Goal: Task Accomplishment & Management: Manage account settings

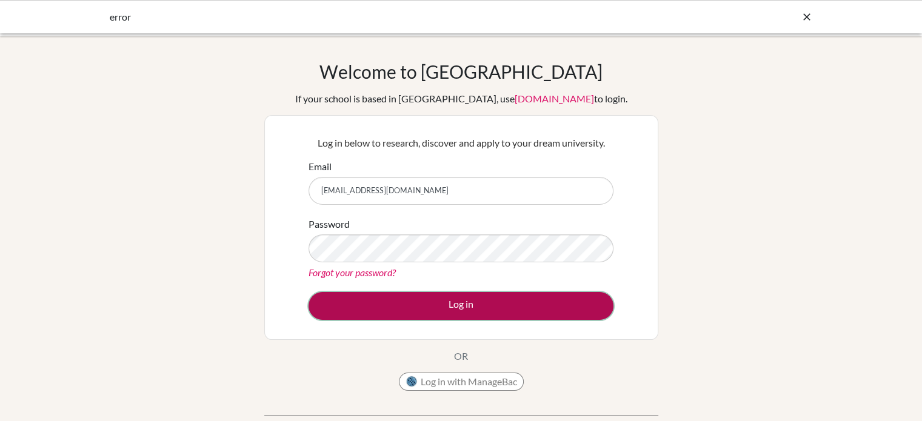
click at [437, 309] on button "Log in" at bounding box center [460, 306] width 305 height 28
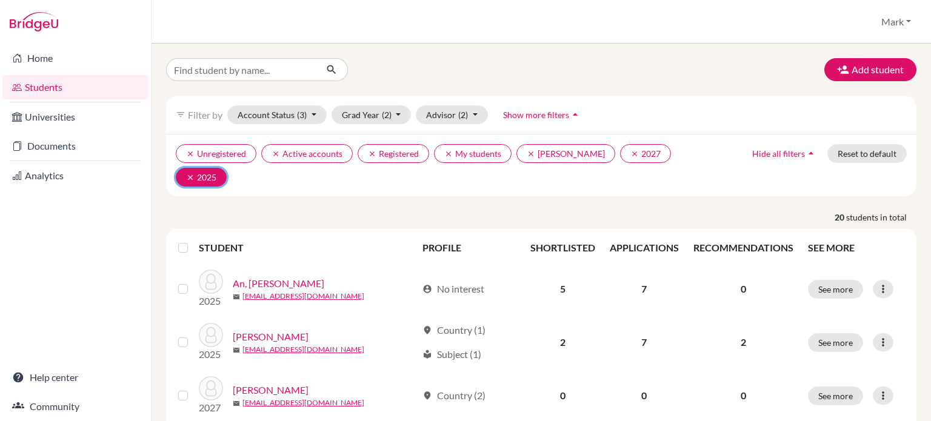
click at [192, 176] on icon "clear" at bounding box center [190, 177] width 8 height 8
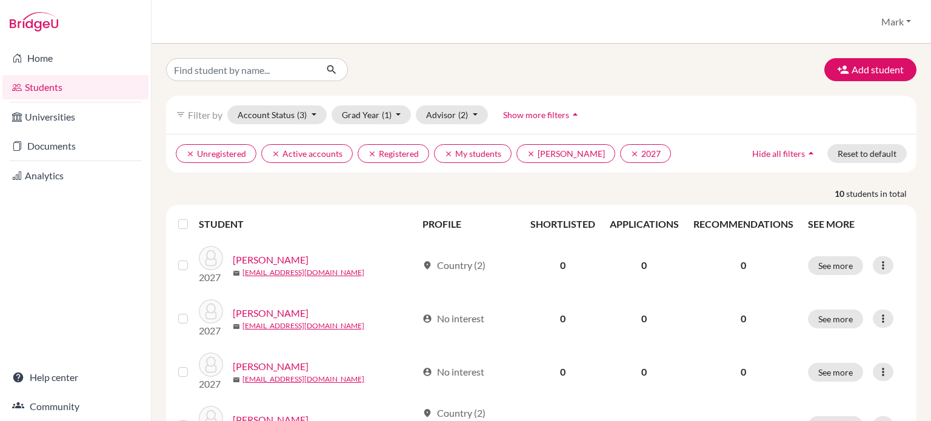
click at [805, 152] on icon "arrow_drop_up" at bounding box center [811, 153] width 12 height 12
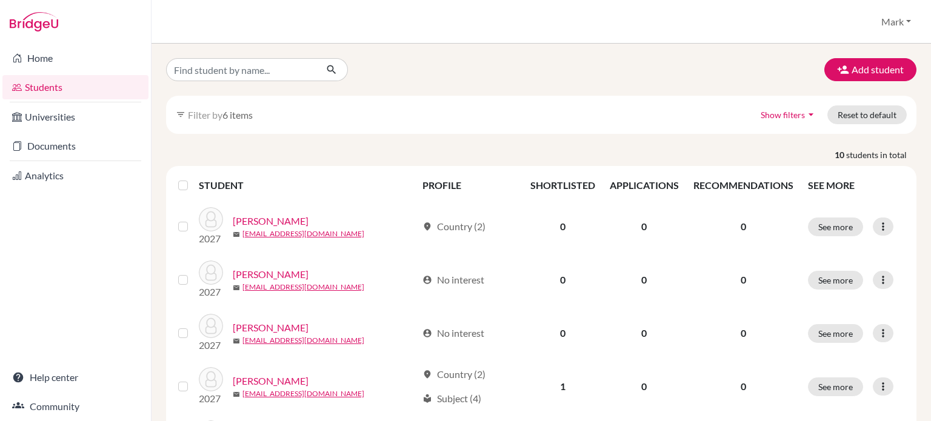
click at [805, 113] on icon "arrow_drop_down" at bounding box center [811, 114] width 12 height 12
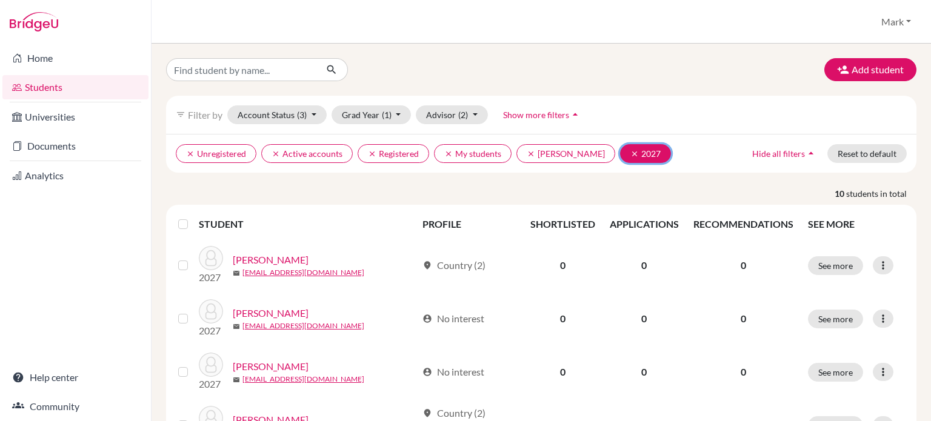
click at [639, 153] on icon "clear" at bounding box center [634, 154] width 8 height 8
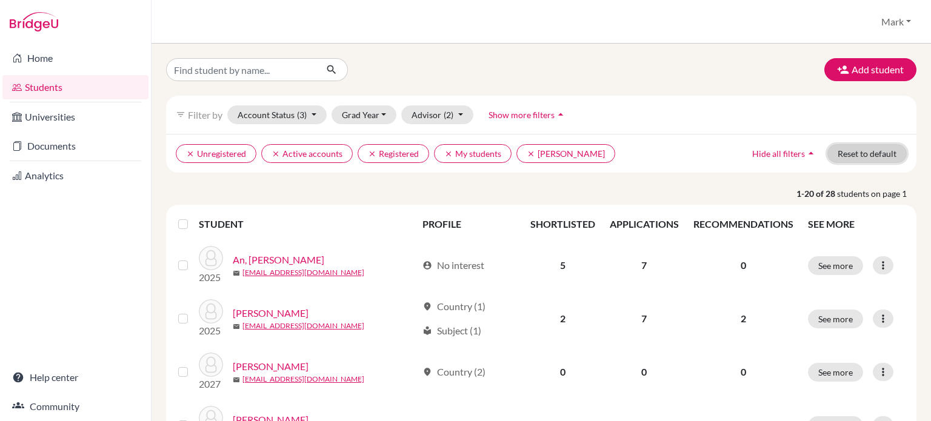
click at [850, 156] on button "Reset to default" at bounding box center [866, 153] width 79 height 19
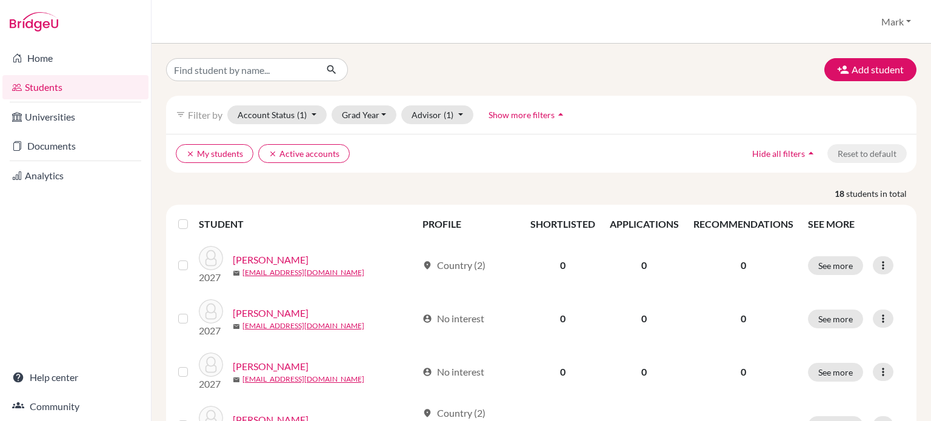
click at [424, 156] on ul "clear My students clear Active accounts" at bounding box center [450, 153] width 548 height 19
click at [390, 115] on button "Grad Year" at bounding box center [364, 114] width 65 height 19
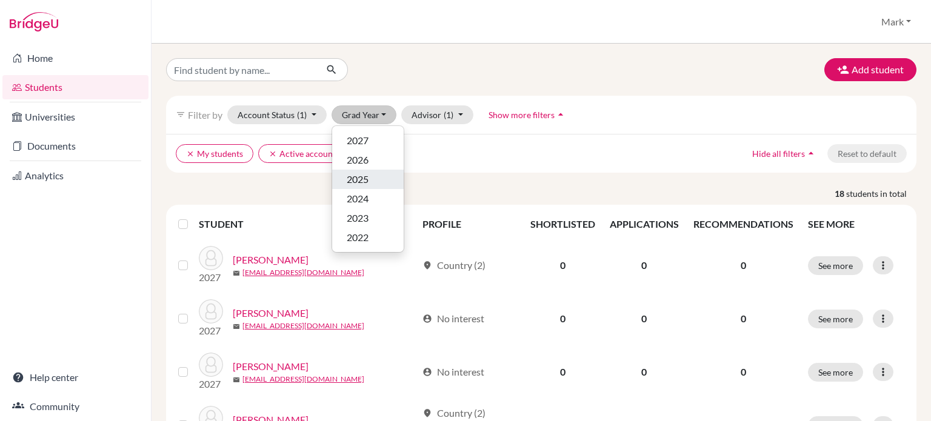
click at [374, 180] on div "2025" at bounding box center [368, 179] width 42 height 15
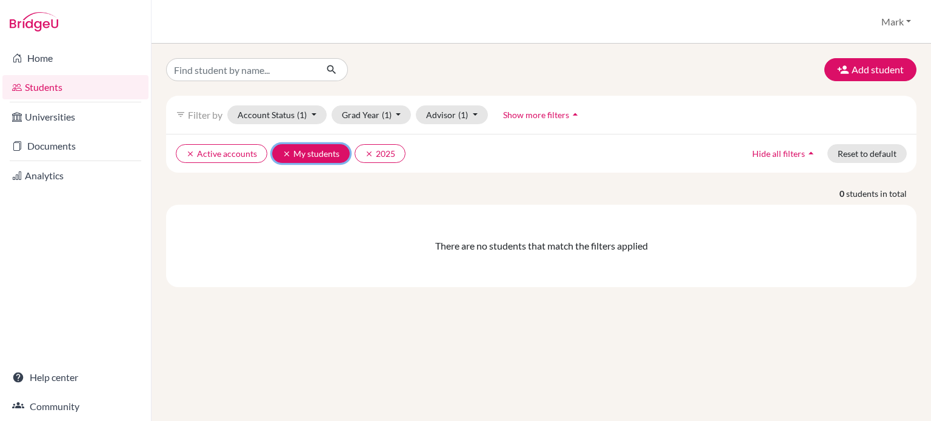
click at [285, 152] on icon "clear" at bounding box center [286, 154] width 8 height 8
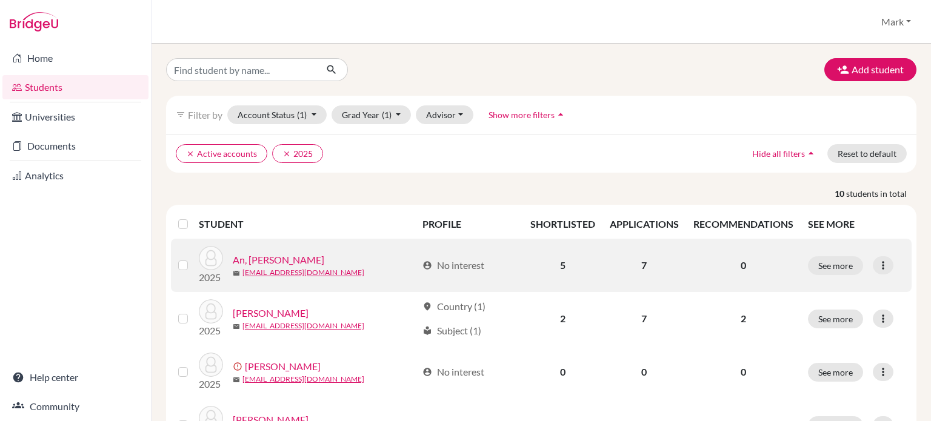
click at [193, 258] on label at bounding box center [193, 258] width 0 height 0
click at [0, 0] on input "checkbox" at bounding box center [0, 0] width 0 height 0
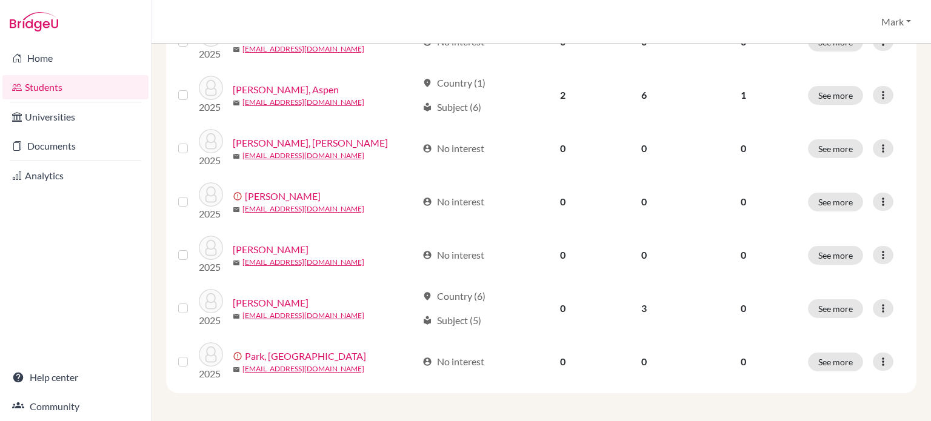
scroll to position [59, 0]
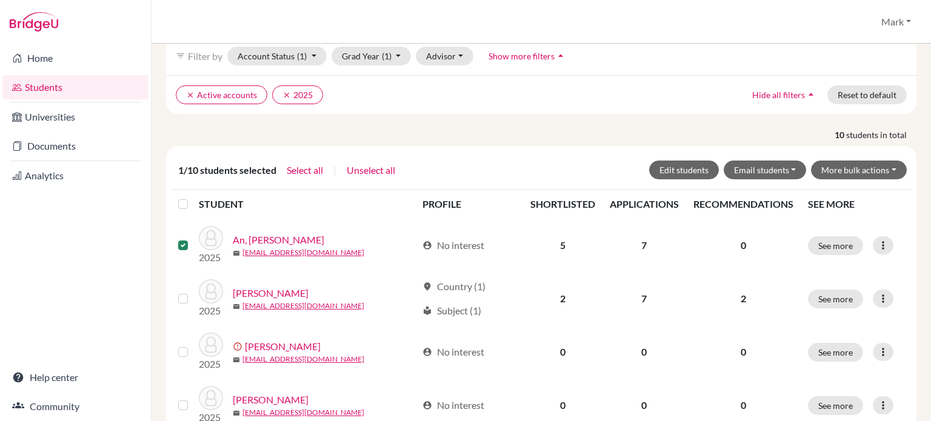
click at [193, 197] on label at bounding box center [193, 197] width 0 height 0
click at [0, 0] on input "checkbox" at bounding box center [0, 0] width 0 height 0
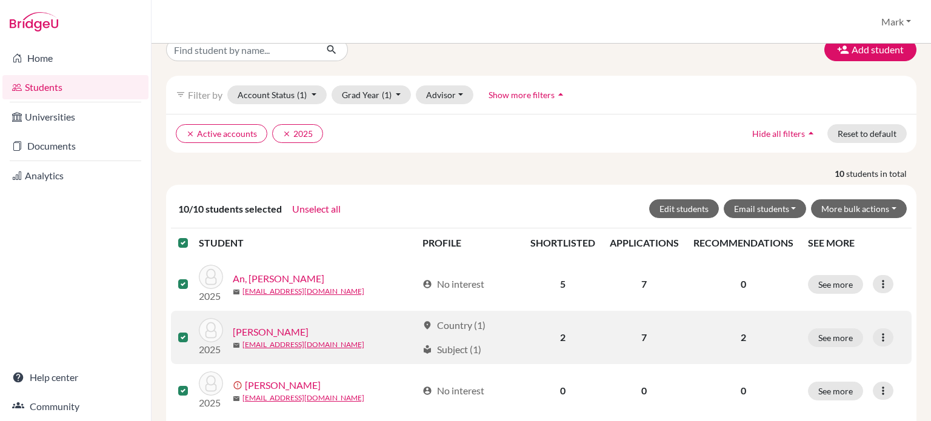
scroll to position [0, 0]
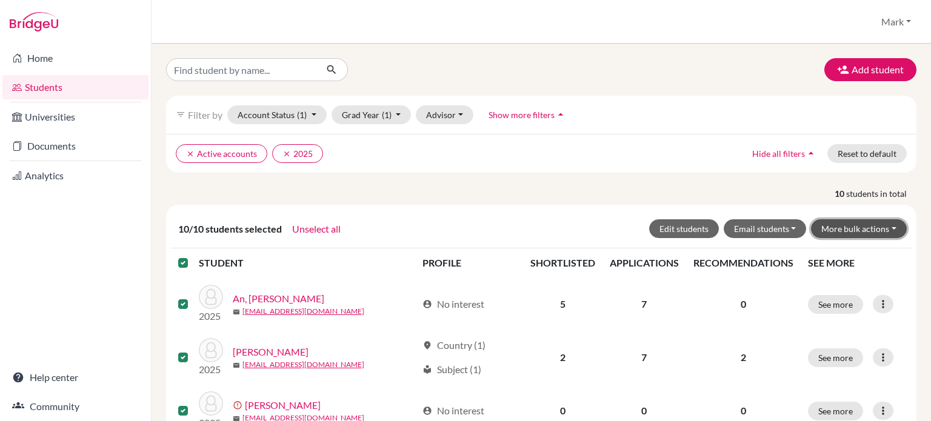
click at [845, 230] on button "More bulk actions" at bounding box center [859, 228] width 96 height 19
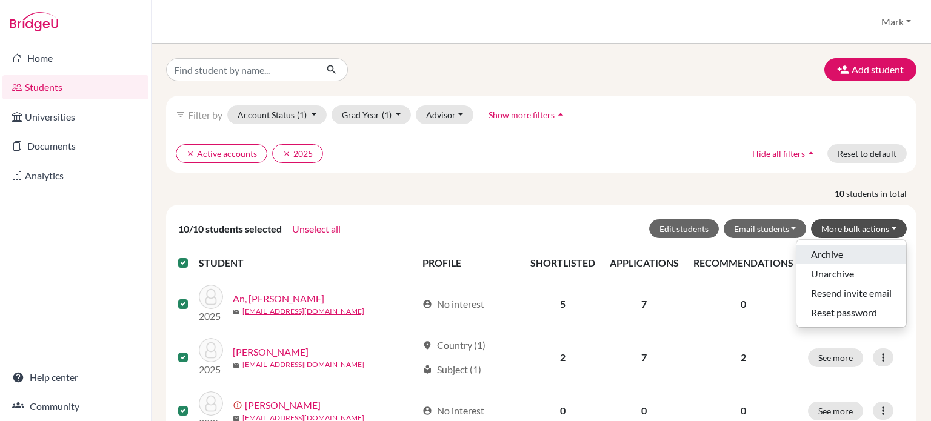
click at [844, 252] on button "Archive" at bounding box center [851, 254] width 110 height 19
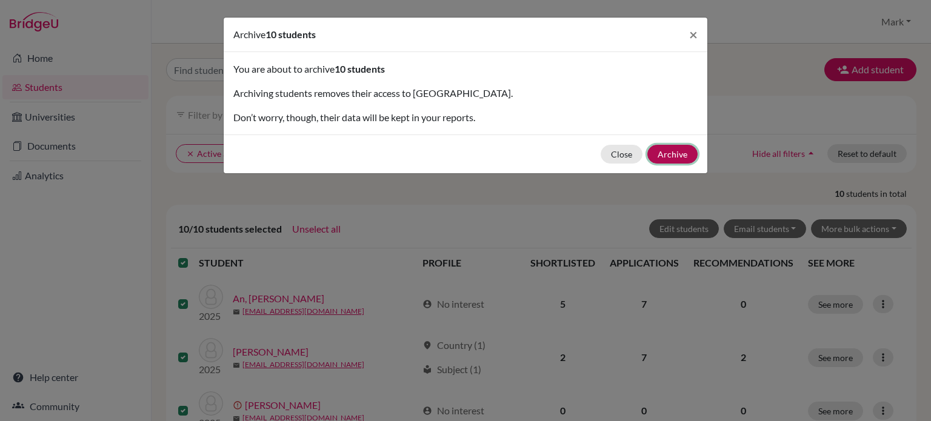
click at [679, 153] on button "Archive" at bounding box center [672, 154] width 50 height 19
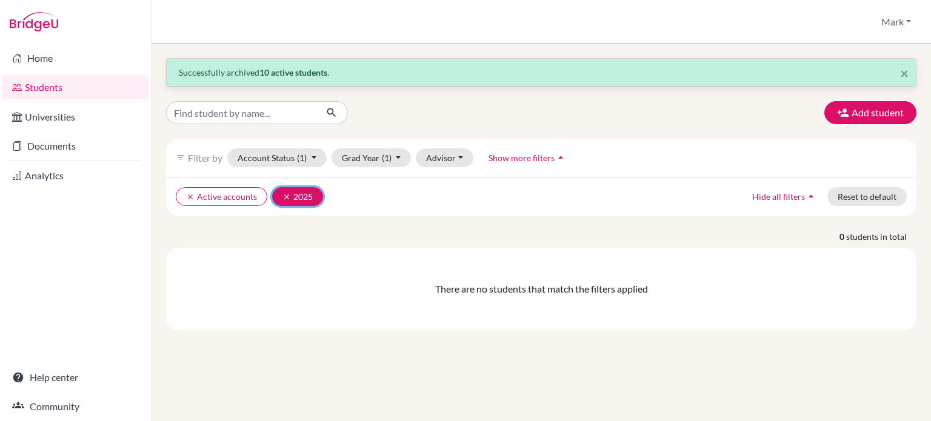
click at [285, 197] on icon "clear" at bounding box center [286, 197] width 8 height 8
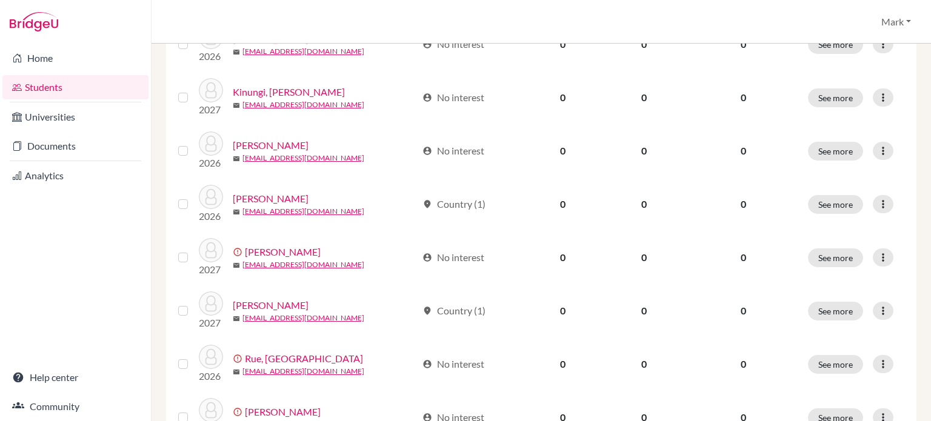
scroll to position [672, 0]
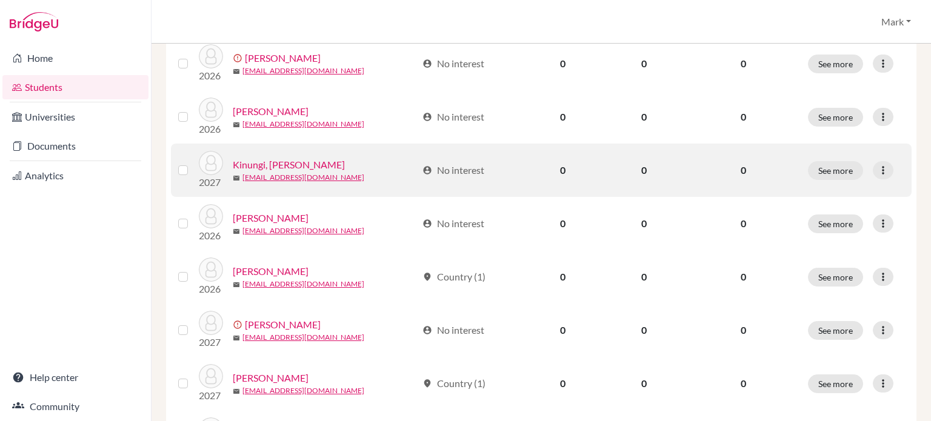
click at [193, 163] on label at bounding box center [193, 163] width 0 height 0
click at [0, 0] on input "checkbox" at bounding box center [0, 0] width 0 height 0
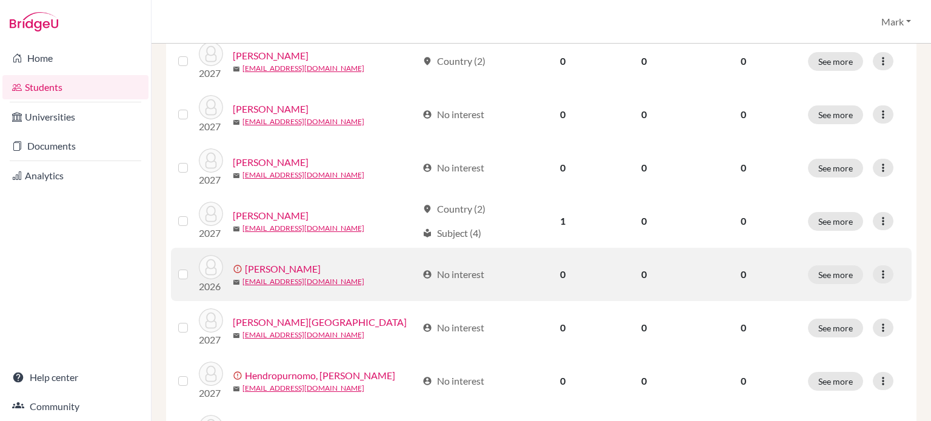
scroll to position [0, 0]
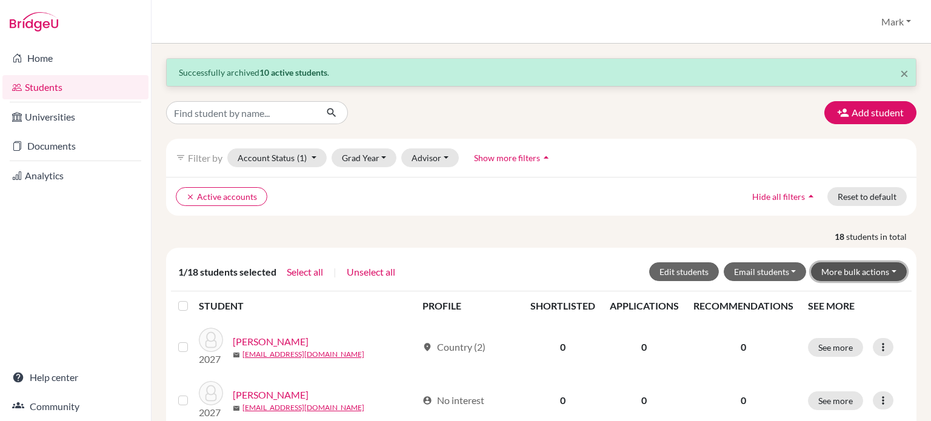
click at [835, 268] on button "More bulk actions" at bounding box center [859, 271] width 96 height 19
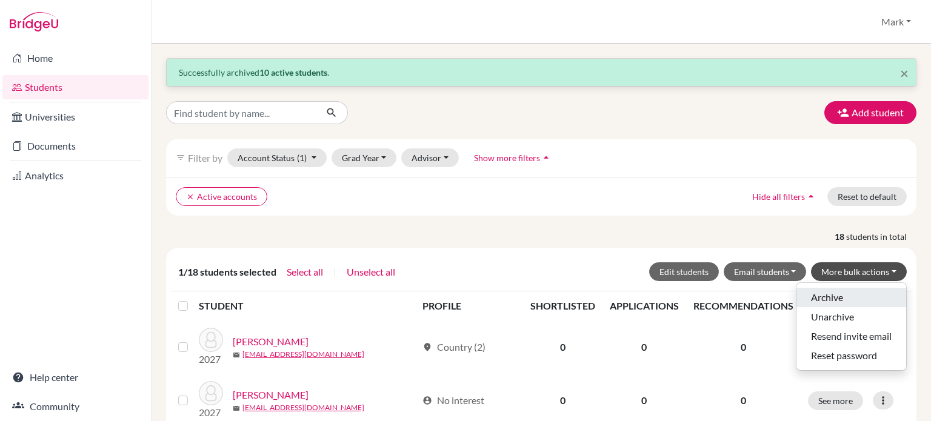
click at [838, 298] on button "Archive" at bounding box center [851, 297] width 110 height 19
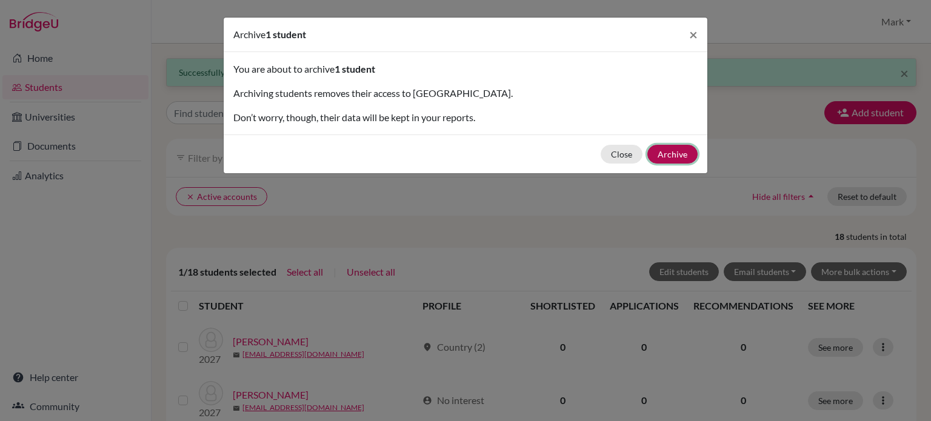
click at [676, 148] on button "Archive" at bounding box center [672, 154] width 50 height 19
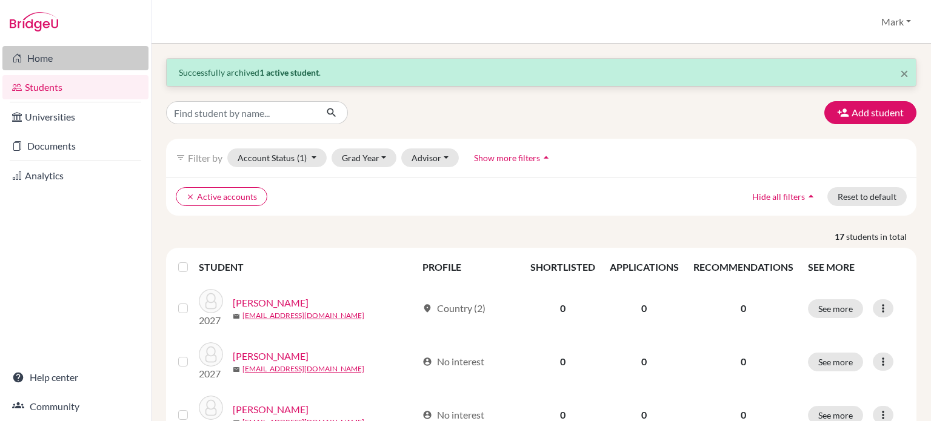
click at [46, 59] on link "Home" at bounding box center [75, 58] width 146 height 24
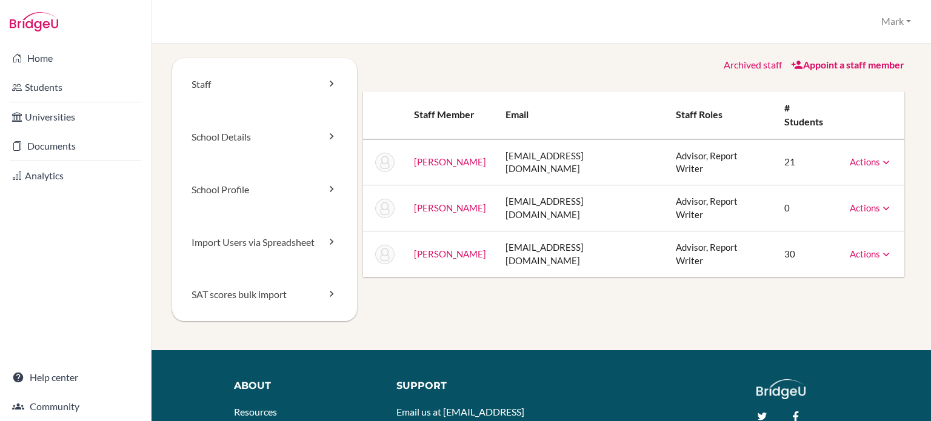
click at [856, 254] on link "Actions" at bounding box center [871, 253] width 42 height 11
click at [258, 130] on link "School Details" at bounding box center [264, 137] width 185 height 53
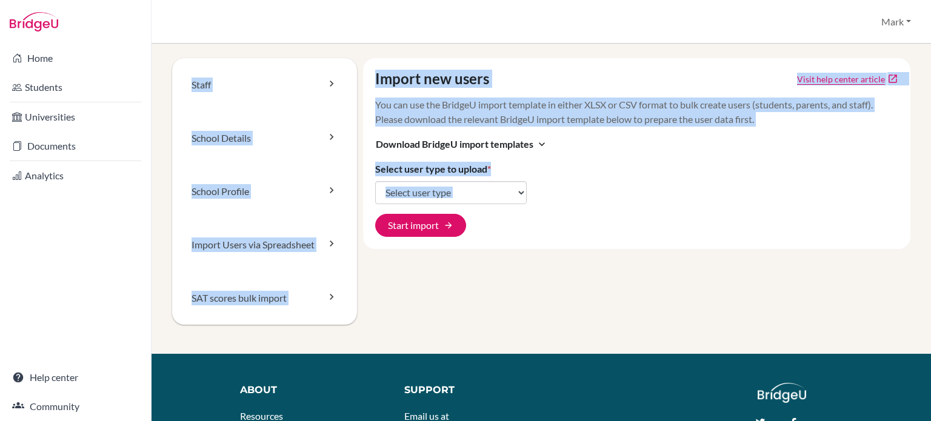
drag, startPoint x: 161, startPoint y: 27, endPoint x: 558, endPoint y: 253, distance: 457.4
click at [558, 253] on div "Import users via spreadsheet Mark Profile School Settings Log out Your browser …" at bounding box center [541, 210] width 779 height 421
click at [618, 281] on div "Import new users Visit help center article open_in_new You can use the BridgeU …" at bounding box center [634, 206] width 554 height 296
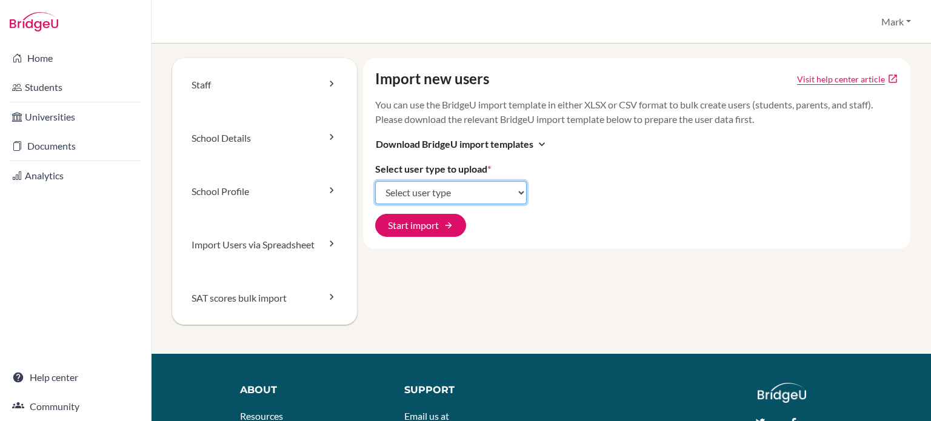
click at [460, 188] on select "Select user type Students Students and parents Parents Advisors Report writers" at bounding box center [451, 192] width 152 height 23
select select "students"
click at [375, 181] on select "Select user type Students Students and parents Parents Advisors Report writers" at bounding box center [451, 192] width 152 height 23
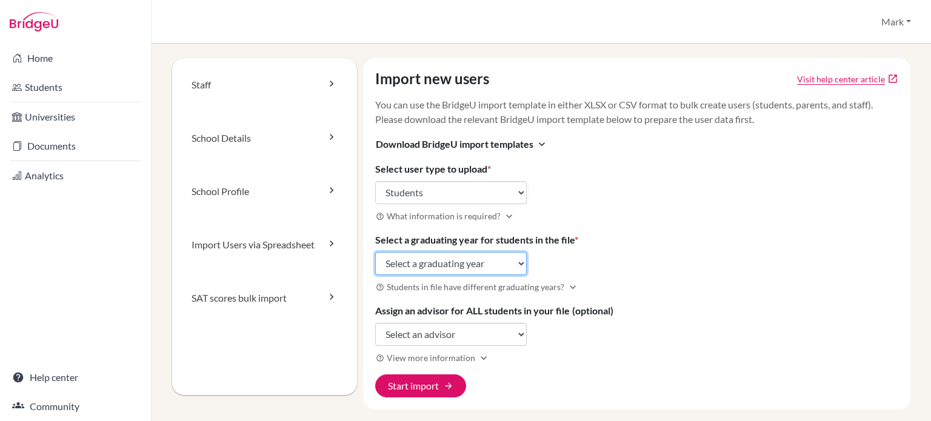
click at [483, 259] on select "Select a graduating year [DATE] 2025 2026 2027 2028 2029" at bounding box center [451, 263] width 152 height 23
click at [613, 240] on div "Import new users Visit help center article open_in_new You can use the BridgeU …" at bounding box center [637, 234] width 548 height 352
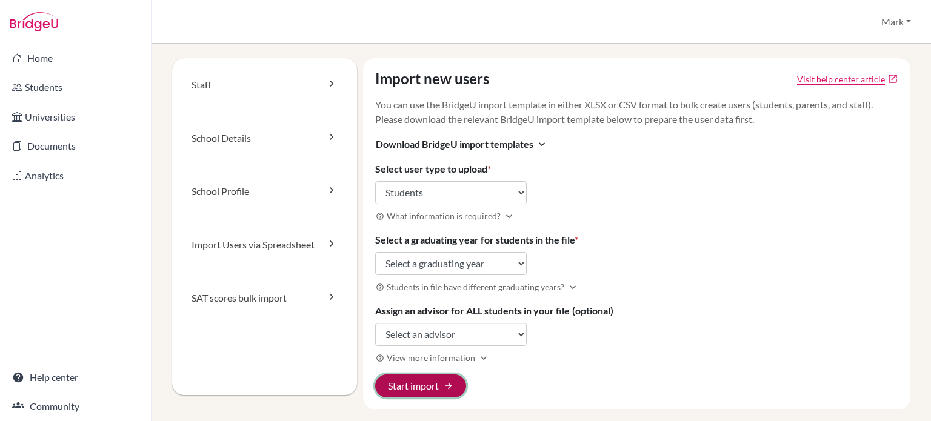
click at [417, 384] on button "Start import arrow_forward" at bounding box center [420, 386] width 91 height 23
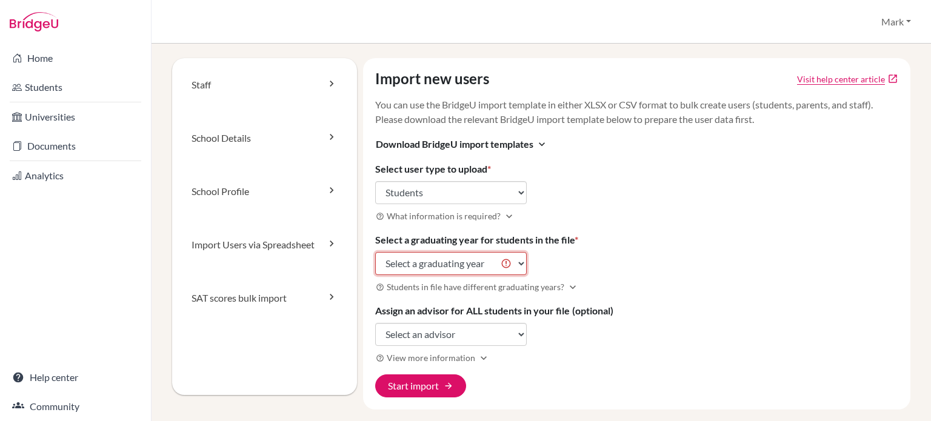
click at [420, 264] on select "Select a graduating year [DATE] 2025 2026 2027 2028 2029" at bounding box center [451, 263] width 152 height 23
select select "2029"
click at [375, 252] on select "Select a graduating year [DATE] 2025 2026 2027 2028 2029" at bounding box center [451, 263] width 152 height 23
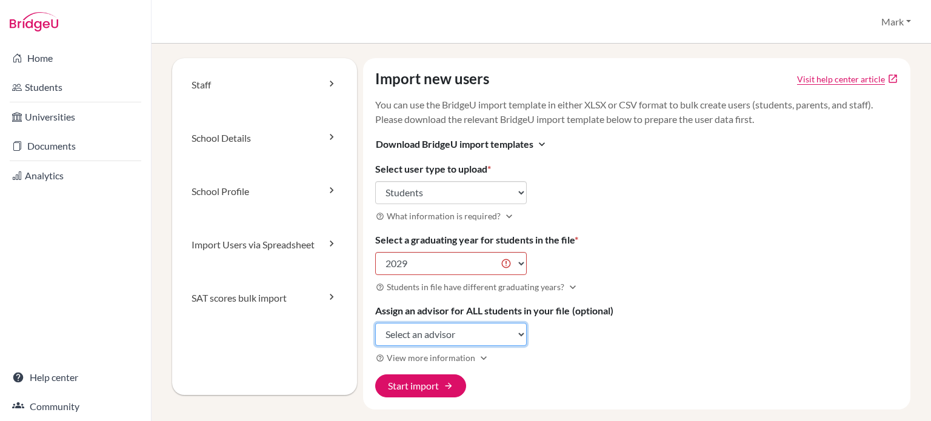
click at [442, 341] on select "Select an advisor [PERSON_NAME] [PERSON_NAME] [PERSON_NAME]" at bounding box center [451, 334] width 152 height 23
select select "435311"
click at [375, 323] on select "Select an advisor [PERSON_NAME] [PERSON_NAME] [PERSON_NAME]" at bounding box center [451, 334] width 152 height 23
click at [536, 362] on h3 "help_outline View more information expand_more" at bounding box center [637, 358] width 524 height 14
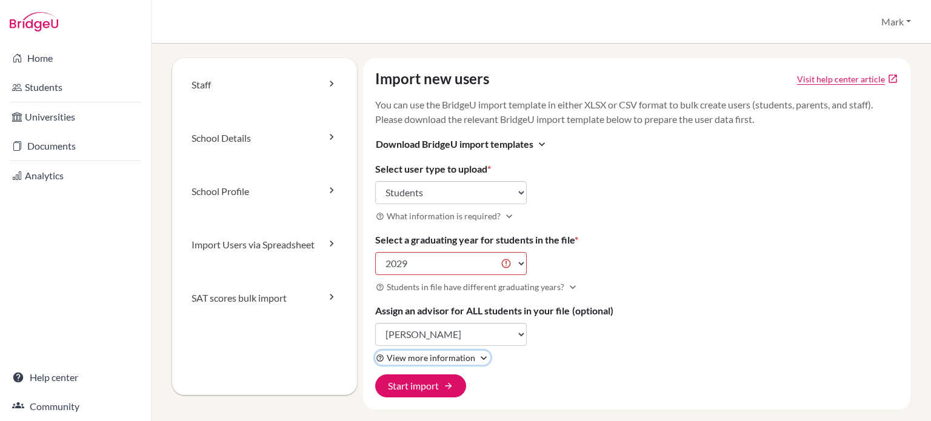
click at [468, 354] on span "View more information" at bounding box center [431, 358] width 88 height 13
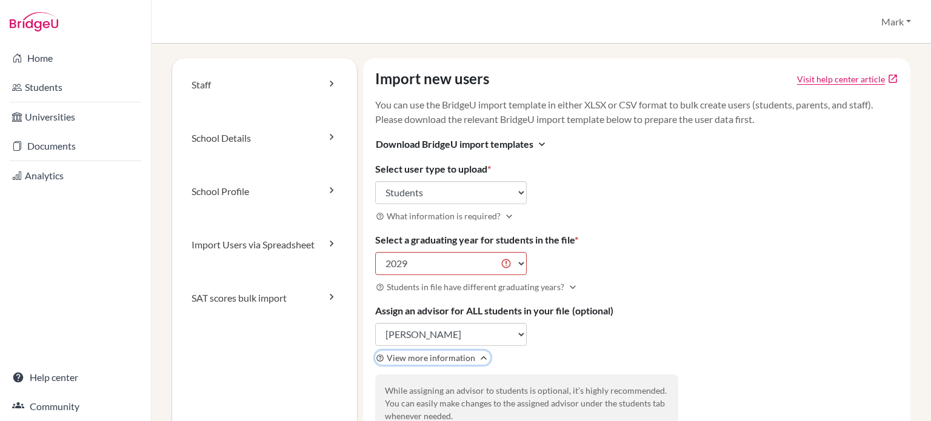
scroll to position [121, 0]
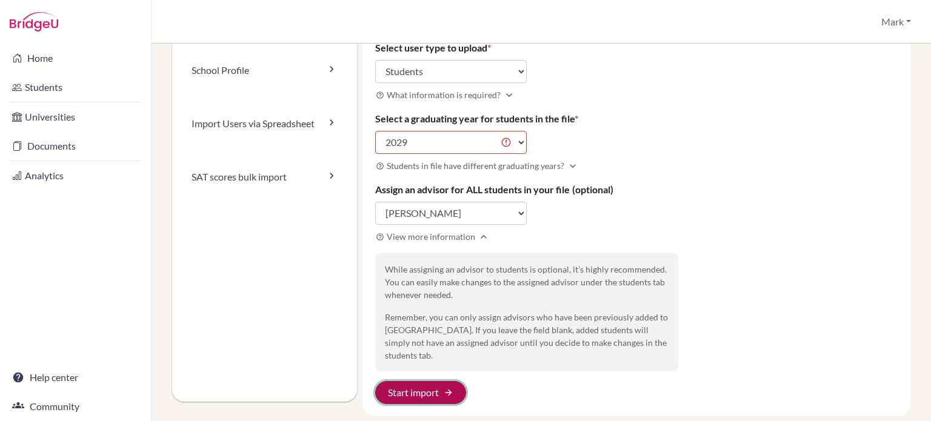
click at [432, 382] on button "Start import arrow_forward" at bounding box center [420, 392] width 91 height 23
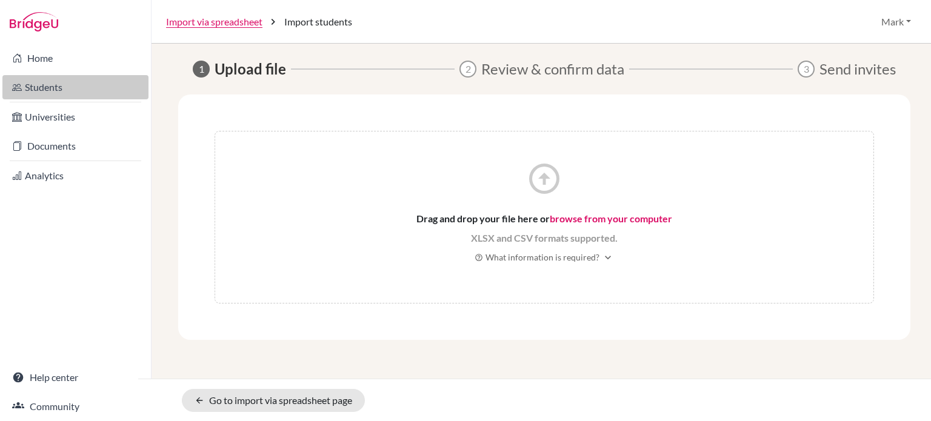
click at [61, 80] on link "Students" at bounding box center [75, 87] width 146 height 24
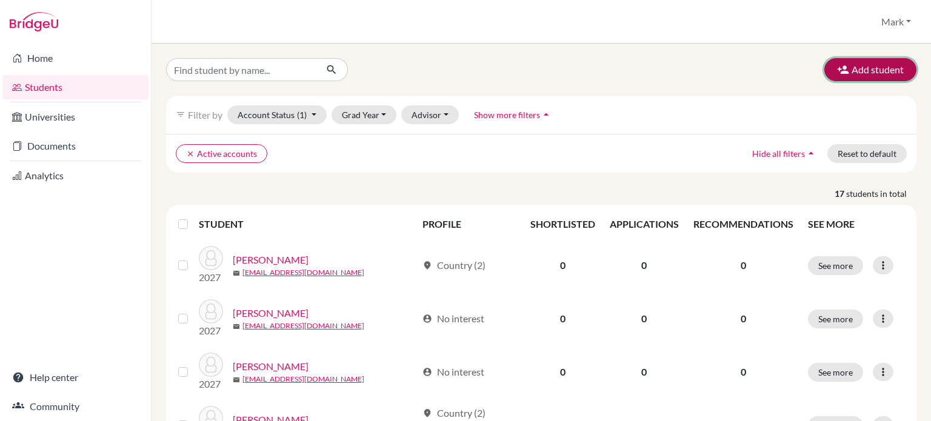
click at [873, 74] on button "Add student" at bounding box center [870, 69] width 92 height 23
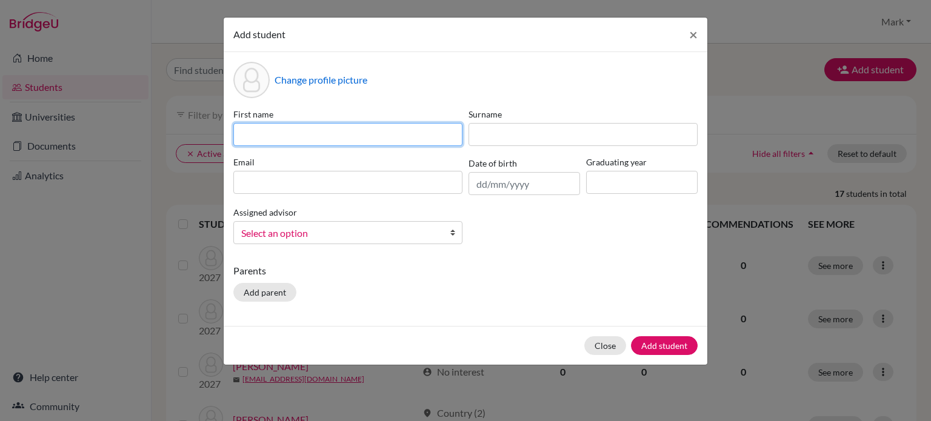
click at [336, 140] on input at bounding box center [347, 134] width 229 height 23
click at [412, 65] on div "Change profile picture" at bounding box center [465, 80] width 464 height 36
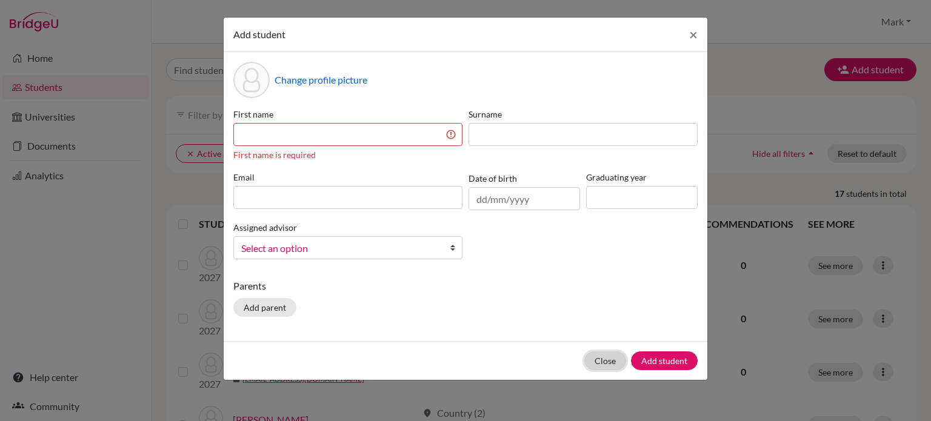
click at [611, 362] on button "Close" at bounding box center [605, 361] width 42 height 19
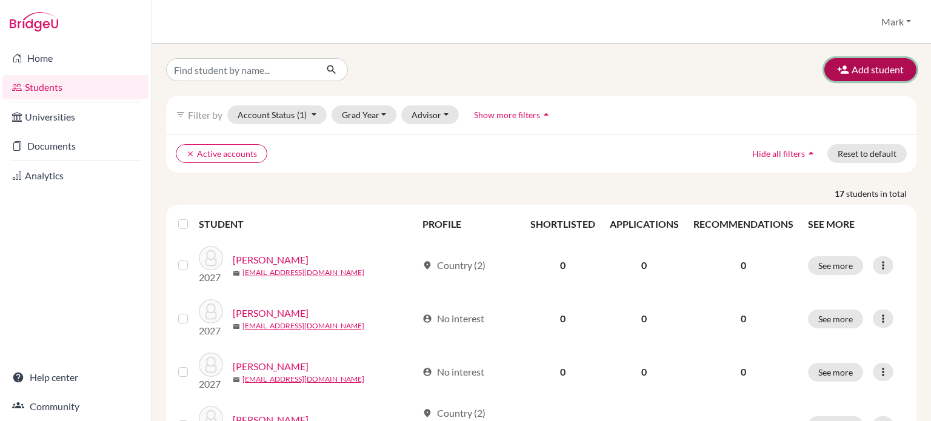
click at [861, 77] on button "Add student" at bounding box center [870, 69] width 92 height 23
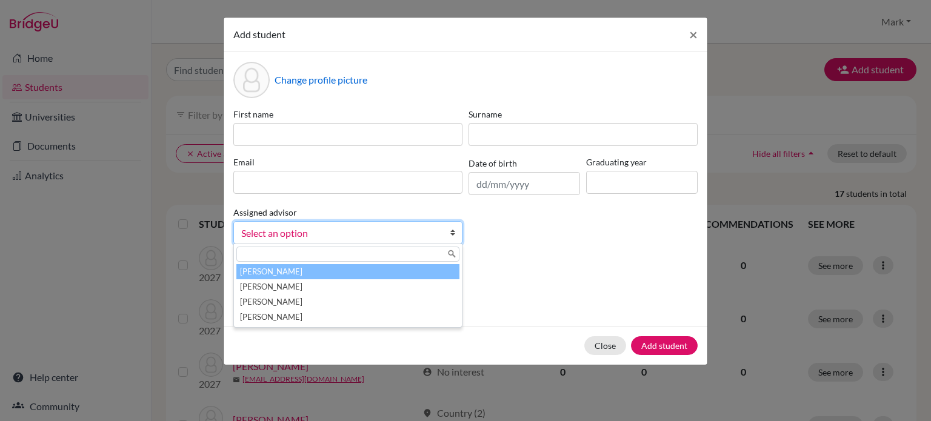
click at [384, 244] on div "Select an option Beling, Mark Hargrave, Emily Lucero, Michael Stevenson, Jonath…" at bounding box center [347, 232] width 229 height 23
click at [587, 237] on div "First name Surname Email Date of birth Graduating year Assigned advisor Beling,…" at bounding box center [465, 181] width 470 height 146
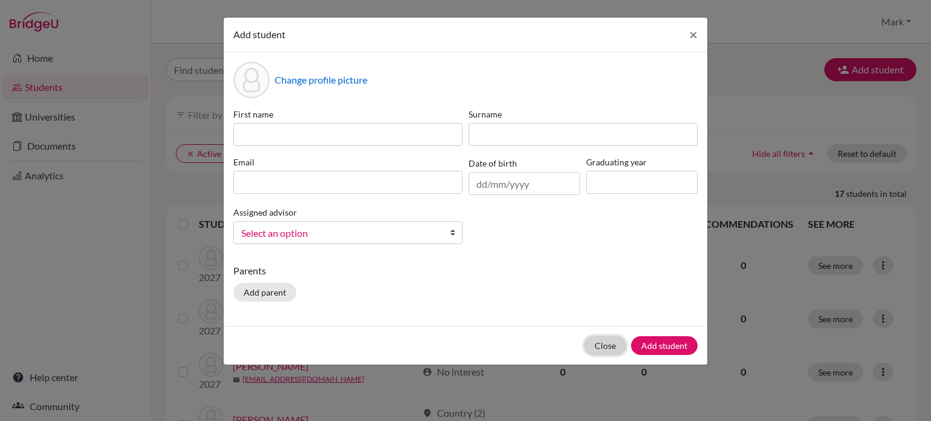
click at [610, 345] on button "Close" at bounding box center [605, 345] width 42 height 19
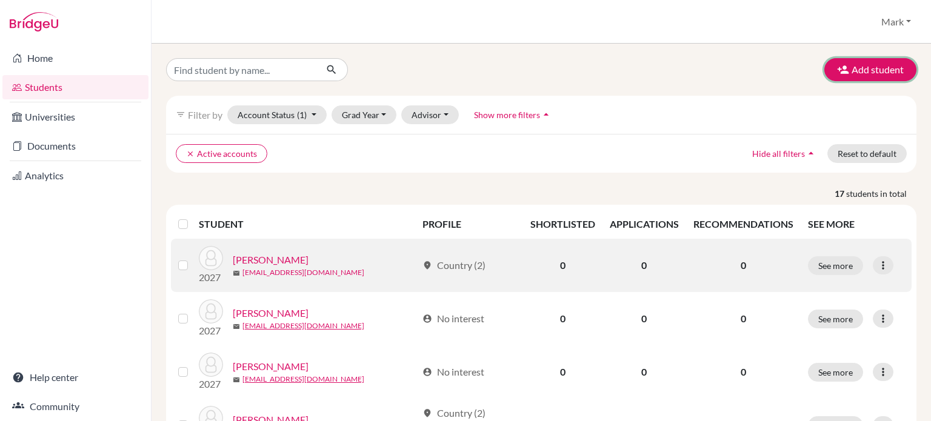
scroll to position [61, 0]
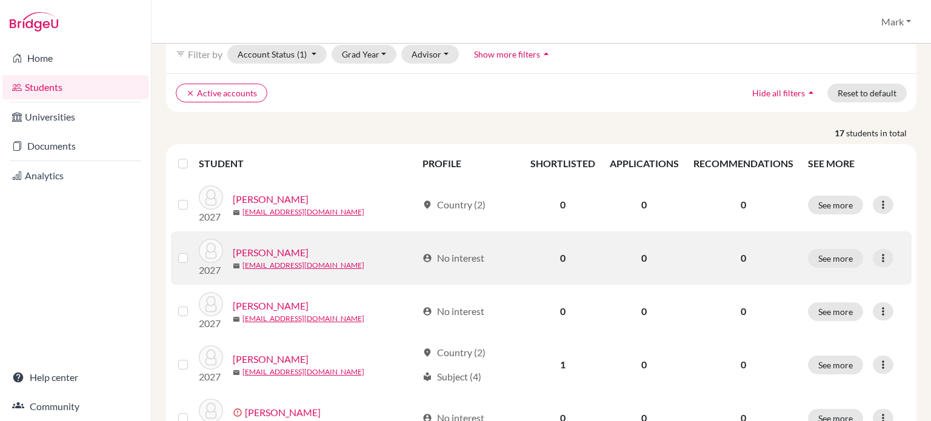
click at [277, 250] on link "Beling, Adriel" at bounding box center [271, 252] width 76 height 15
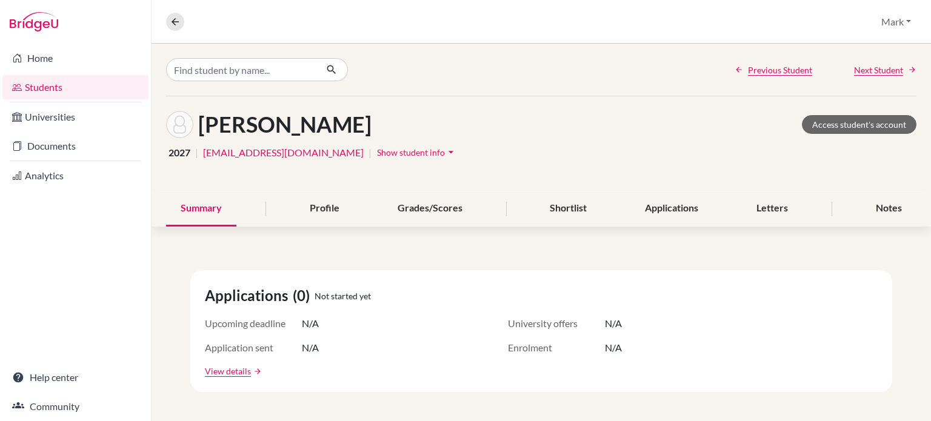
click at [399, 150] on span "Show student info" at bounding box center [411, 152] width 68 height 10
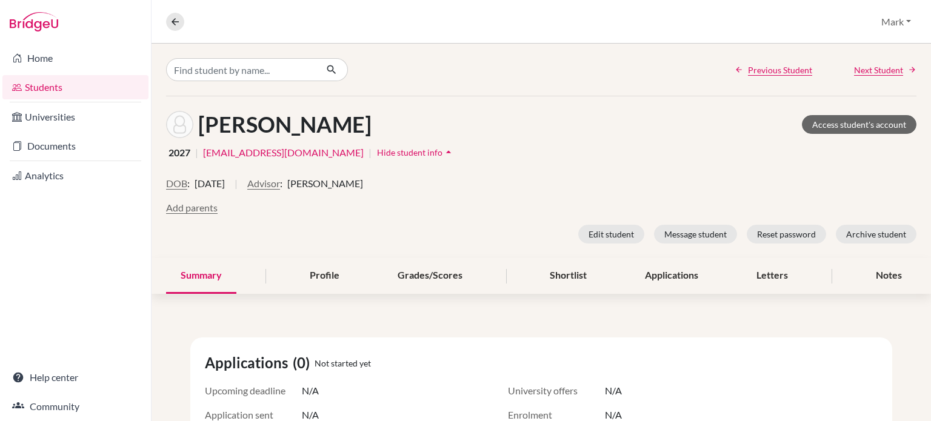
click at [419, 150] on span "Hide student info" at bounding box center [409, 152] width 65 height 10
